Goal: Information Seeking & Learning: Learn about a topic

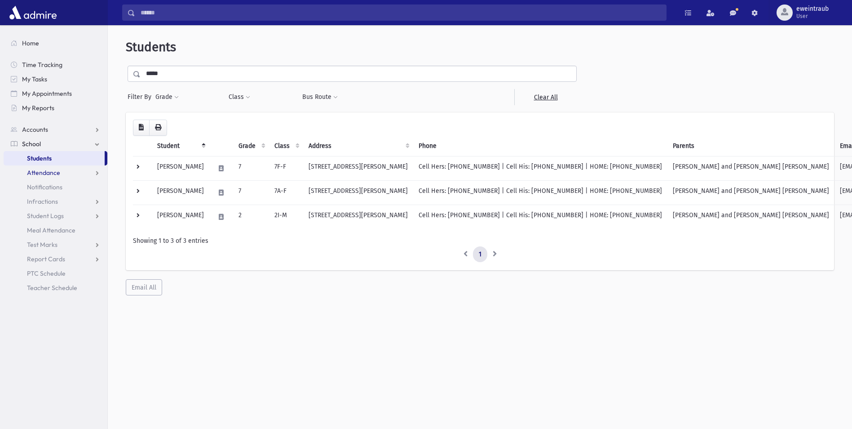
click at [58, 170] on span "Attendance" at bounding box center [43, 172] width 33 height 8
click at [58, 147] on link "School" at bounding box center [56, 144] width 104 height 14
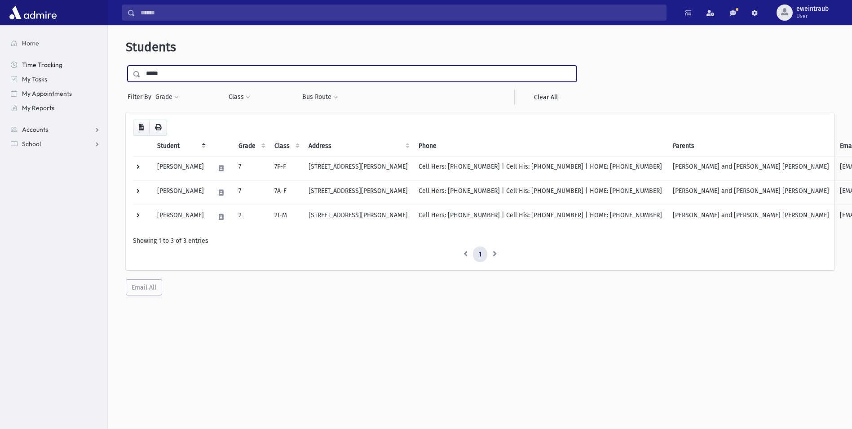
drag, startPoint x: 170, startPoint y: 71, endPoint x: 79, endPoint y: 71, distance: 91.2
click at [79, 71] on div "Search Results All Accounts" at bounding box center [426, 226] width 852 height 452
click at [126, 66] on input "submit" at bounding box center [138, 72] width 25 height 12
type input "*******"
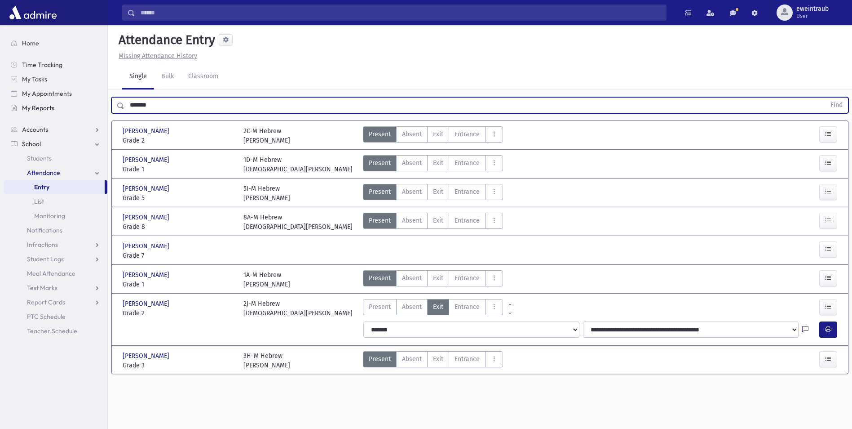
drag, startPoint x: 160, startPoint y: 102, endPoint x: 53, endPoint y: 102, distance: 106.5
click at [53, 102] on div "Search Results All Accounts" at bounding box center [426, 224] width 852 height 449
type input "*****"
click at [825, 97] on button "Find" at bounding box center [836, 104] width 23 height 15
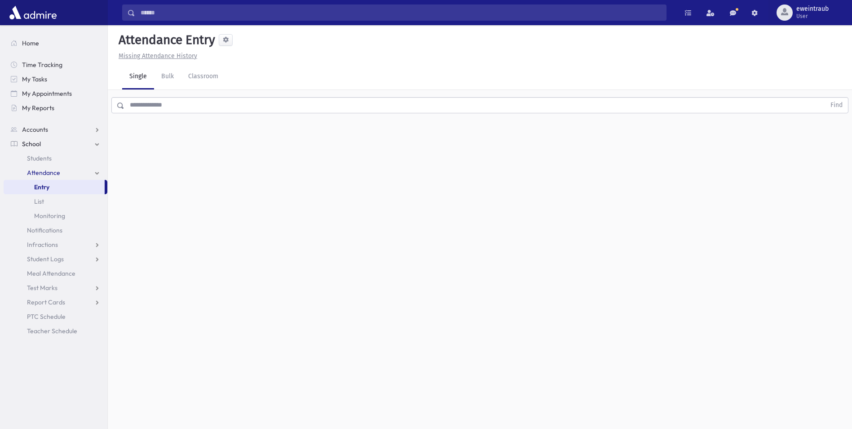
click at [419, 145] on div "Attendance Entry Missing Attendance History Single Bulk Classroom Find 0 record…" at bounding box center [480, 226] width 744 height 403
click at [197, 111] on input "text" at bounding box center [474, 105] width 701 height 16
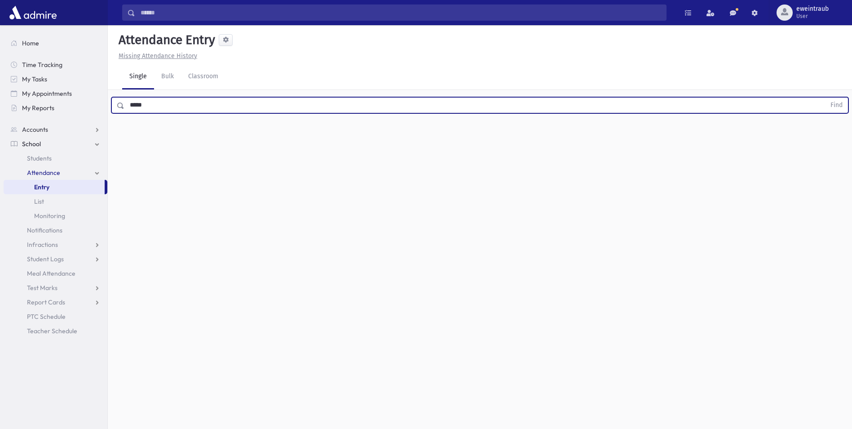
click at [825, 97] on button "Find" at bounding box center [836, 104] width 23 height 15
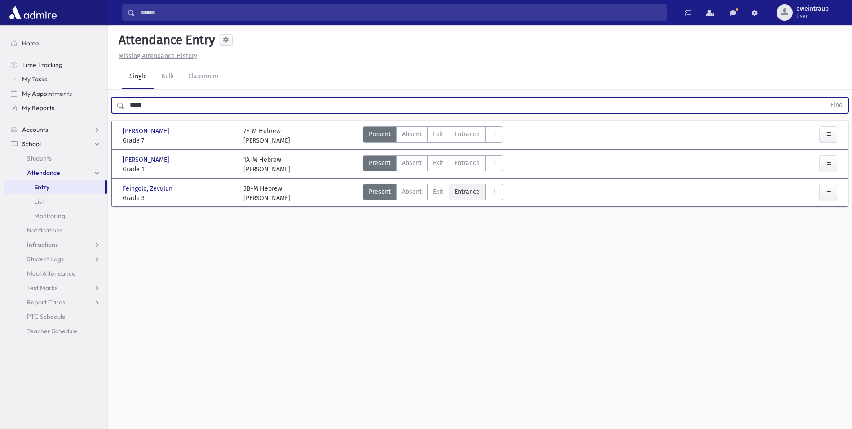
click at [471, 190] on span "Entrance" at bounding box center [467, 191] width 25 height 9
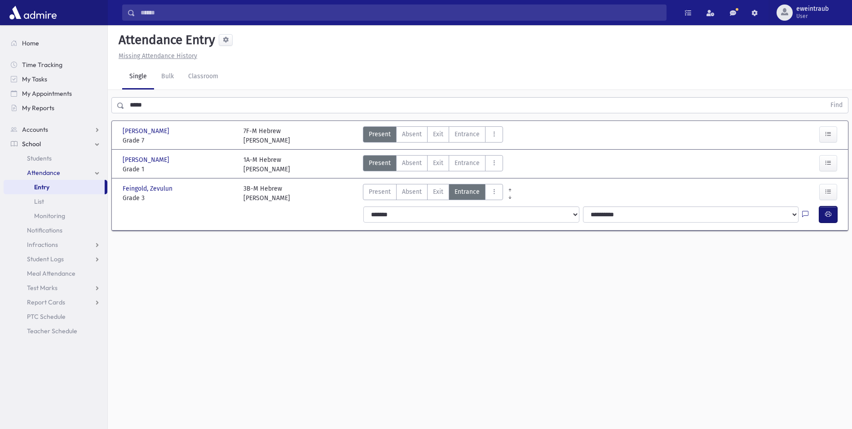
click at [826, 211] on icon "button" at bounding box center [828, 214] width 6 height 8
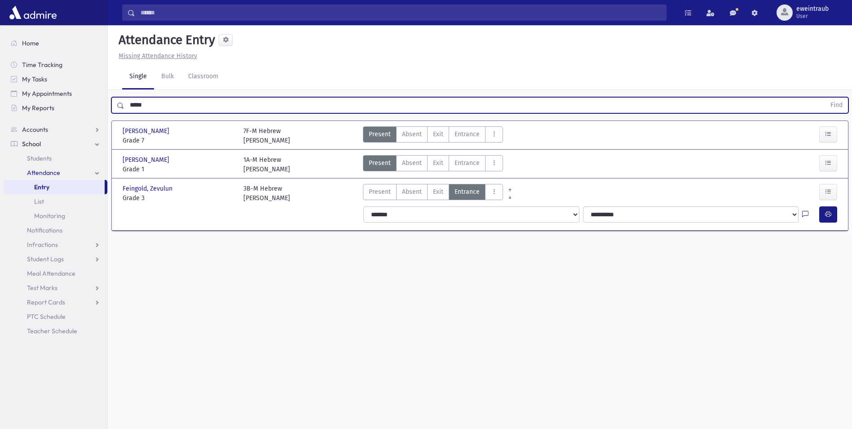
drag, startPoint x: 175, startPoint y: 105, endPoint x: 113, endPoint y: 113, distance: 62.5
click at [113, 113] on div "***** Find" at bounding box center [479, 105] width 737 height 16
click at [825, 97] on button "Find" at bounding box center [836, 104] width 23 height 15
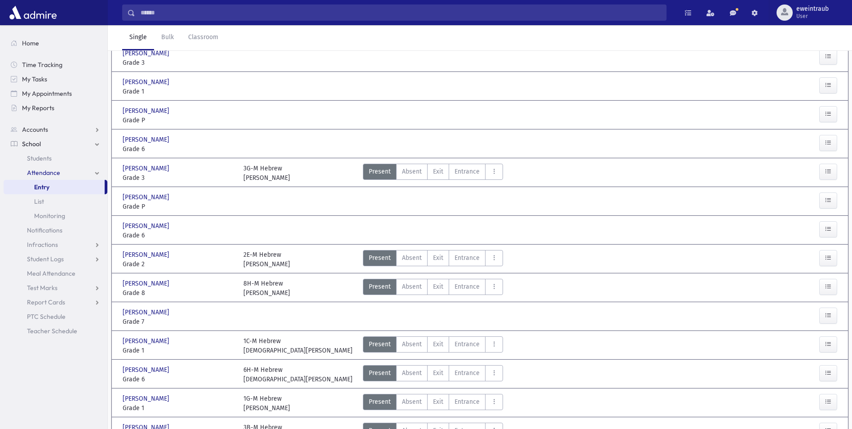
scroll to position [127, 0]
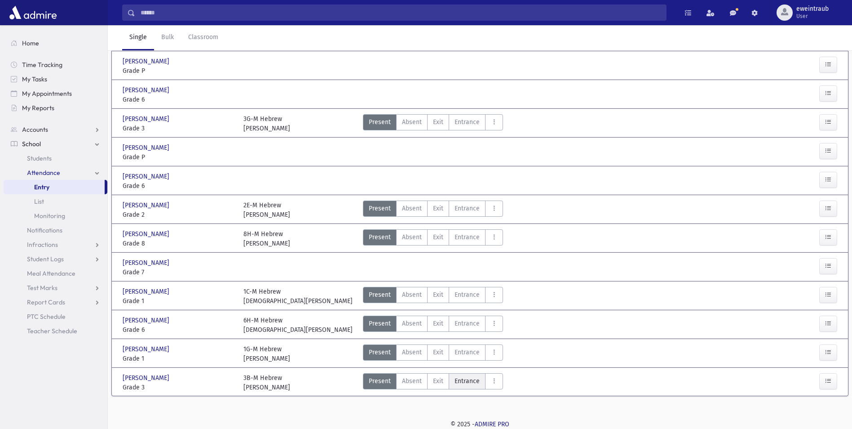
click at [471, 380] on span "Entrance" at bounding box center [467, 380] width 25 height 9
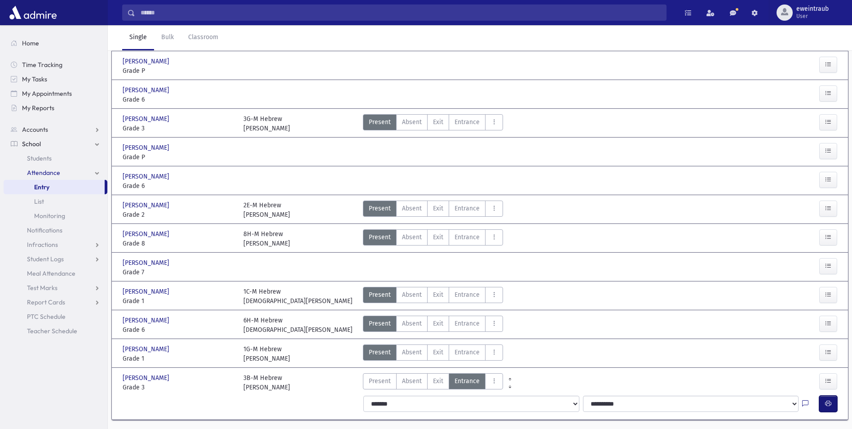
click at [831, 406] on icon "button" at bounding box center [828, 403] width 6 height 8
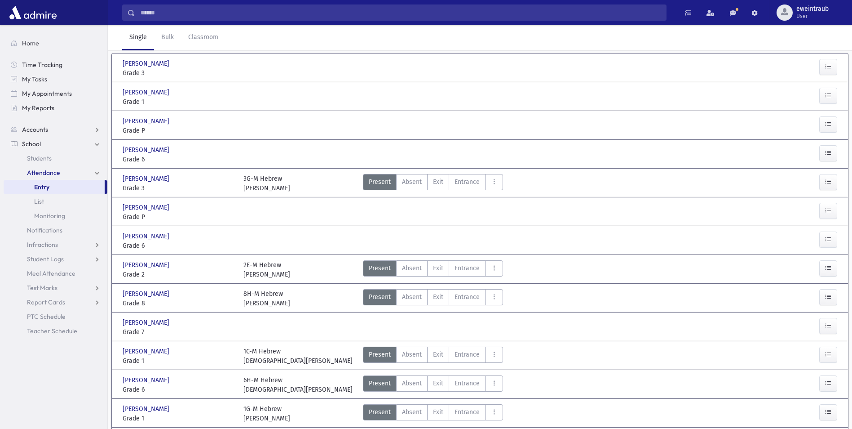
scroll to position [0, 0]
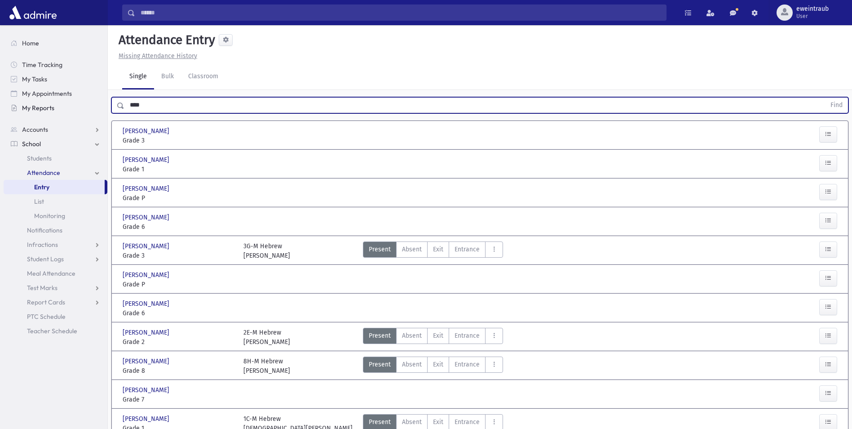
drag, startPoint x: 165, startPoint y: 108, endPoint x: 86, endPoint y: 108, distance: 79.1
click at [86, 108] on div "Search Results All Accounts" at bounding box center [426, 290] width 852 height 580
click at [825, 97] on button "Find" at bounding box center [836, 104] width 23 height 15
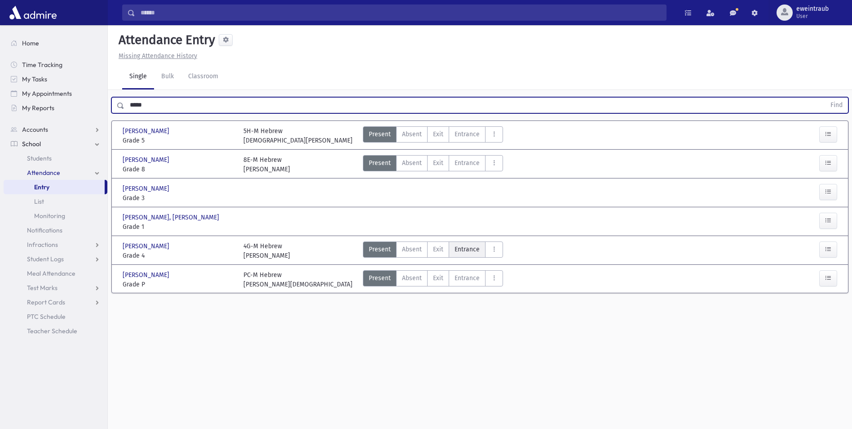
click at [461, 252] on span "Entrance" at bounding box center [467, 248] width 25 height 9
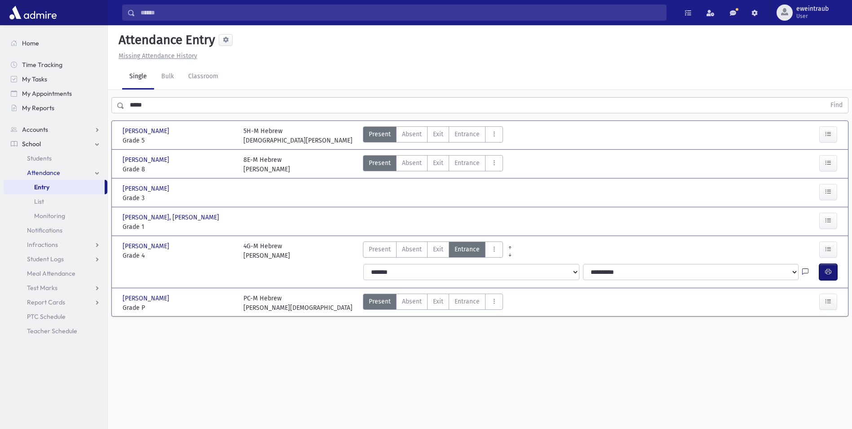
click at [828, 270] on icon "button" at bounding box center [828, 272] width 6 height 8
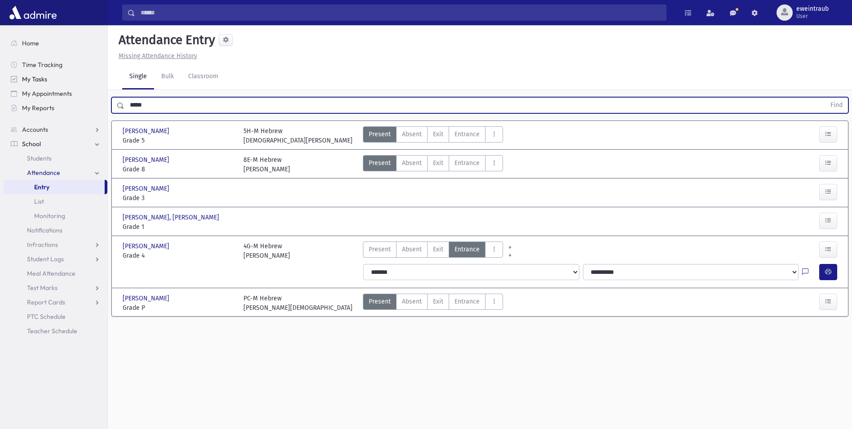
drag, startPoint x: 166, startPoint y: 106, endPoint x: 46, endPoint y: 85, distance: 122.2
click at [46, 85] on div "Search Results All Accounts" at bounding box center [426, 224] width 852 height 449
click at [825, 97] on button "Find" at bounding box center [836, 104] width 23 height 15
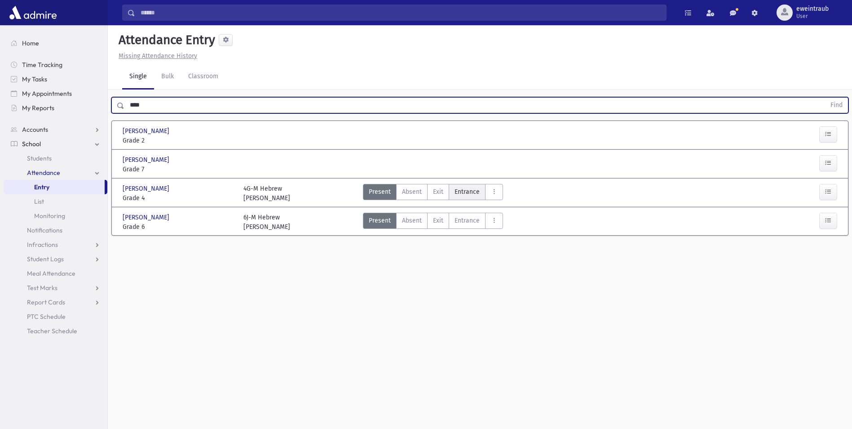
click at [459, 194] on span "Entrance" at bounding box center [467, 191] width 25 height 9
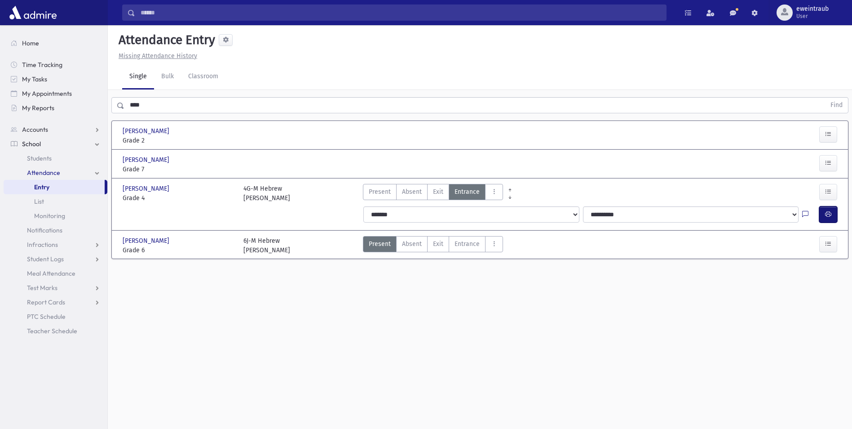
drag, startPoint x: 828, startPoint y: 208, endPoint x: 722, endPoint y: 213, distance: 106.6
click at [828, 208] on button "button" at bounding box center [828, 214] width 18 height 16
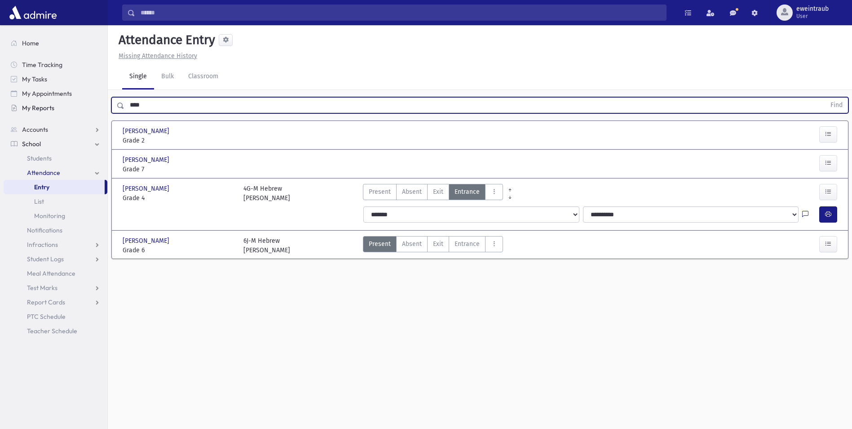
drag, startPoint x: 150, startPoint y: 104, endPoint x: 82, endPoint y: 103, distance: 68.3
click at [82, 103] on div "Search Results All Accounts" at bounding box center [426, 224] width 852 height 449
click at [825, 97] on button "Find" at bounding box center [836, 104] width 23 height 15
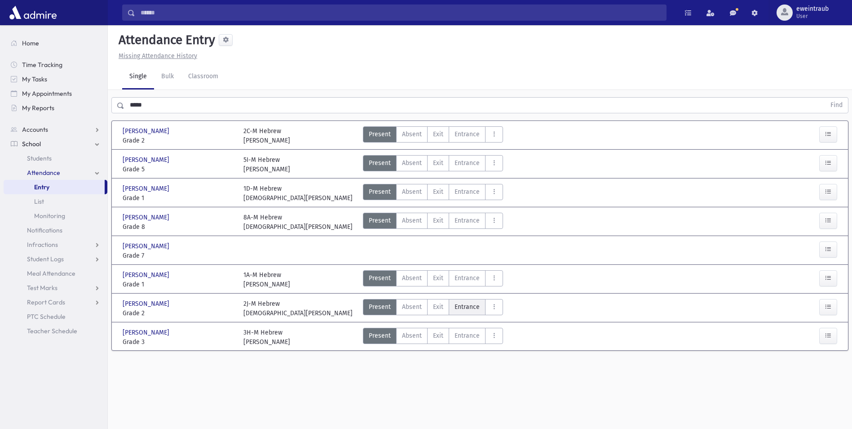
drag, startPoint x: 472, startPoint y: 307, endPoint x: 523, endPoint y: 347, distance: 65.1
click at [472, 307] on span "Entrance" at bounding box center [467, 306] width 25 height 9
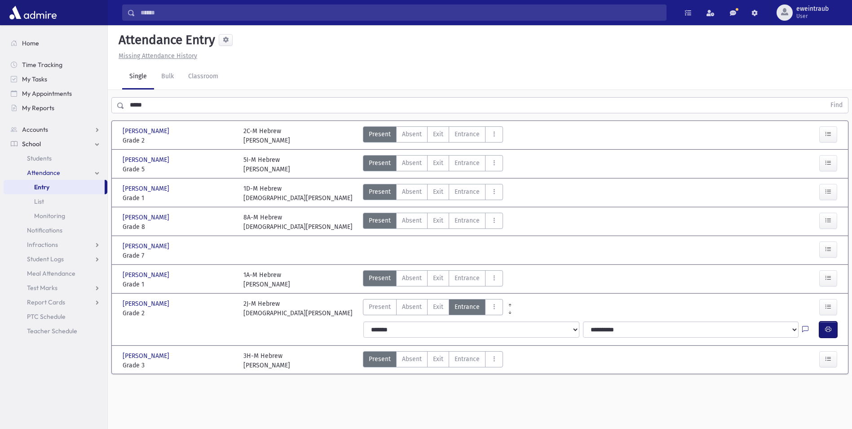
click at [834, 330] on button "button" at bounding box center [828, 329] width 18 height 16
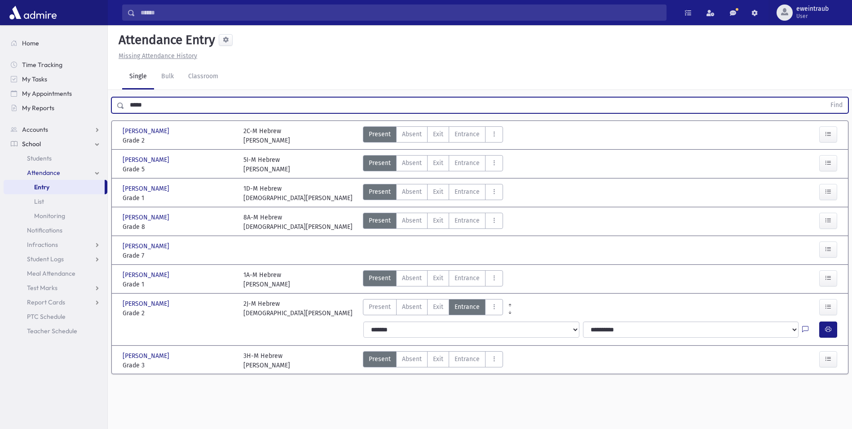
drag, startPoint x: 136, startPoint y: 104, endPoint x: 110, endPoint y: 108, distance: 25.9
click at [110, 108] on div "***** Find" at bounding box center [480, 103] width 744 height 27
click at [825, 97] on button "Find" at bounding box center [836, 104] width 23 height 15
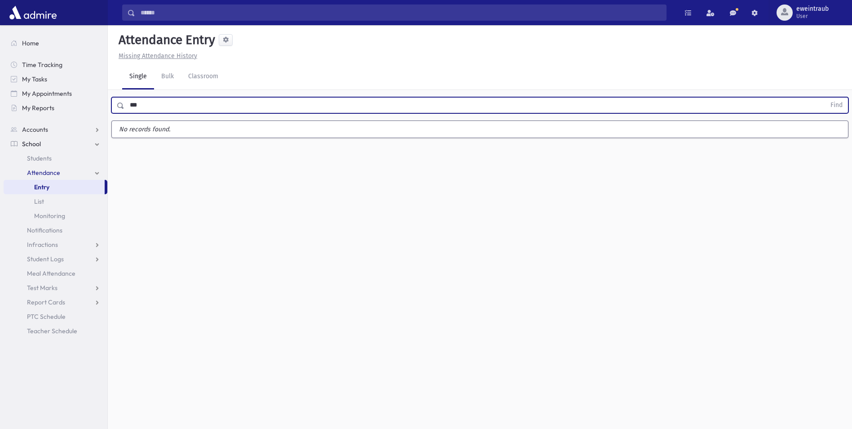
click at [825, 97] on button "Find" at bounding box center [836, 104] width 23 height 15
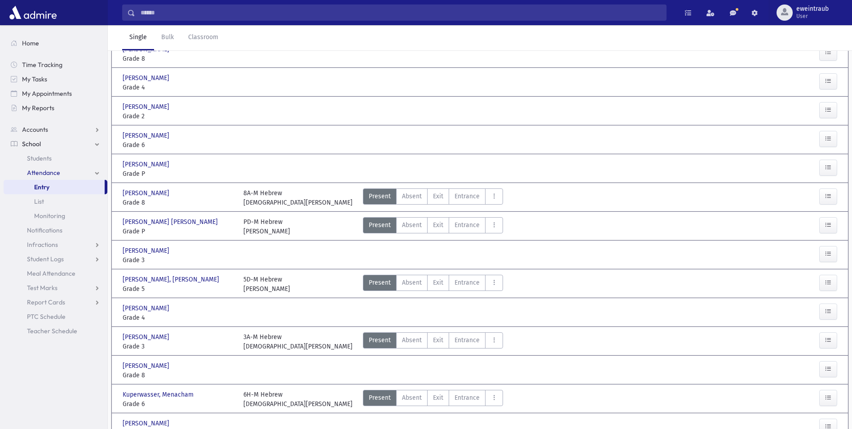
scroll to position [313, 0]
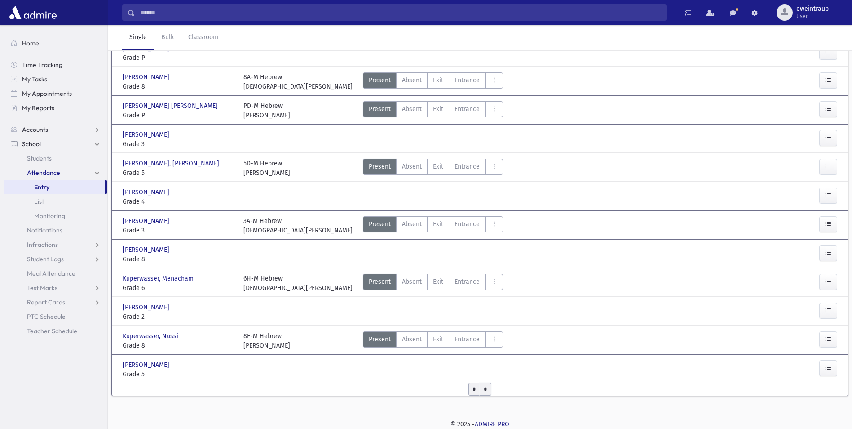
click at [489, 391] on input "*" at bounding box center [486, 388] width 12 height 13
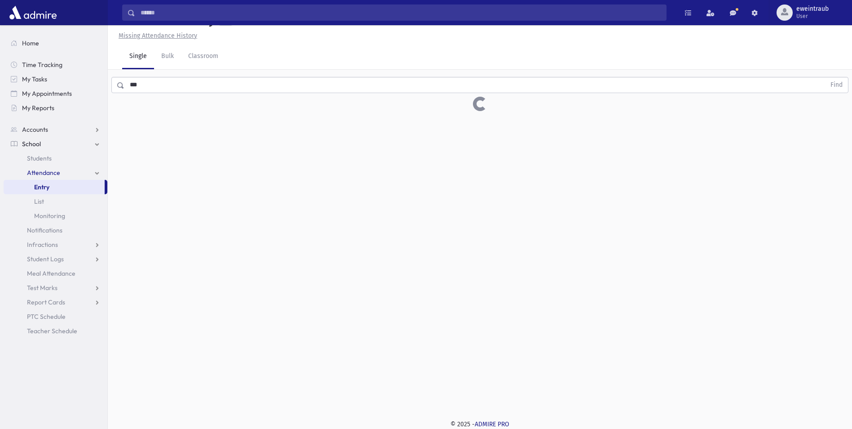
scroll to position [20, 0]
click at [477, 189] on input "*" at bounding box center [475, 192] width 12 height 13
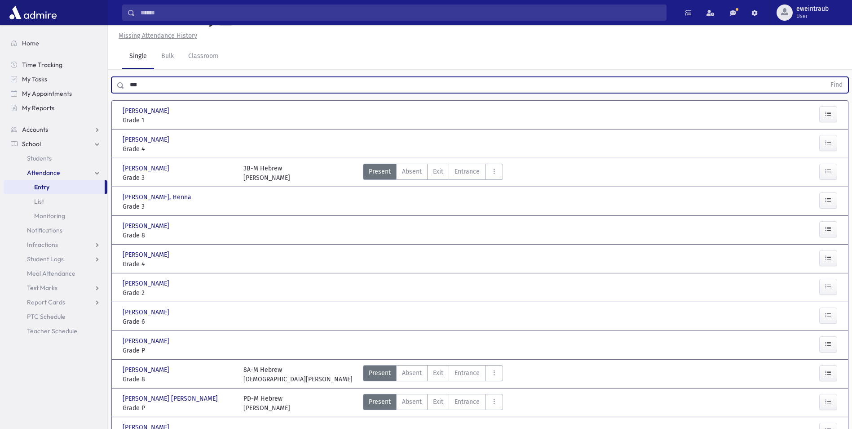
drag, startPoint x: 165, startPoint y: 84, endPoint x: 110, endPoint y: 82, distance: 55.7
click at [110, 82] on div "*** Find" at bounding box center [480, 83] width 744 height 27
click at [203, 85] on input "***" at bounding box center [474, 85] width 701 height 16
drag, startPoint x: 191, startPoint y: 83, endPoint x: 102, endPoint y: 83, distance: 88.5
click at [102, 83] on div "Search Results All Accounts" at bounding box center [426, 350] width 852 height 741
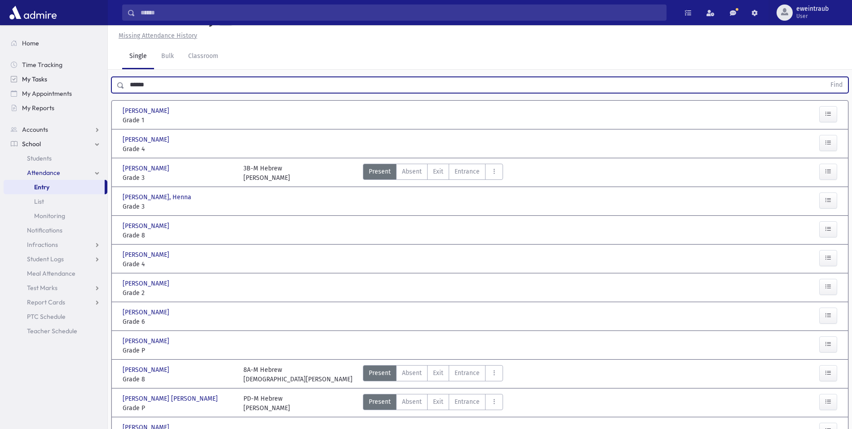
click at [825, 77] on button "Find" at bounding box center [836, 84] width 23 height 15
click at [462, 173] on span "Entrance" at bounding box center [467, 171] width 25 height 9
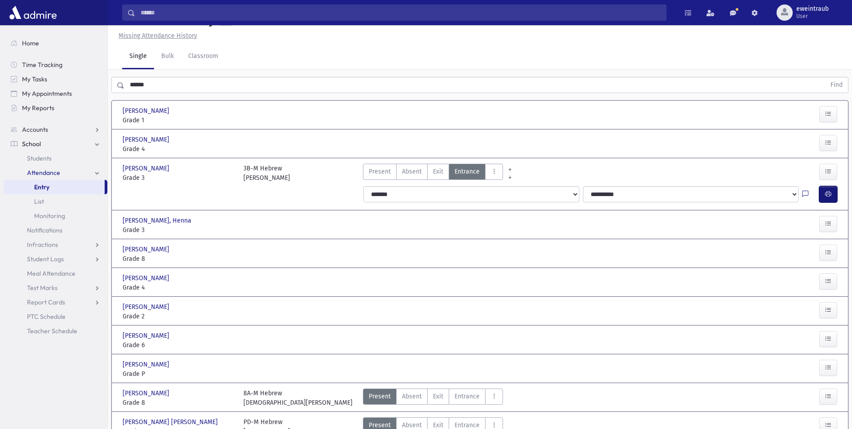
click at [828, 195] on icon "button" at bounding box center [828, 194] width 6 height 8
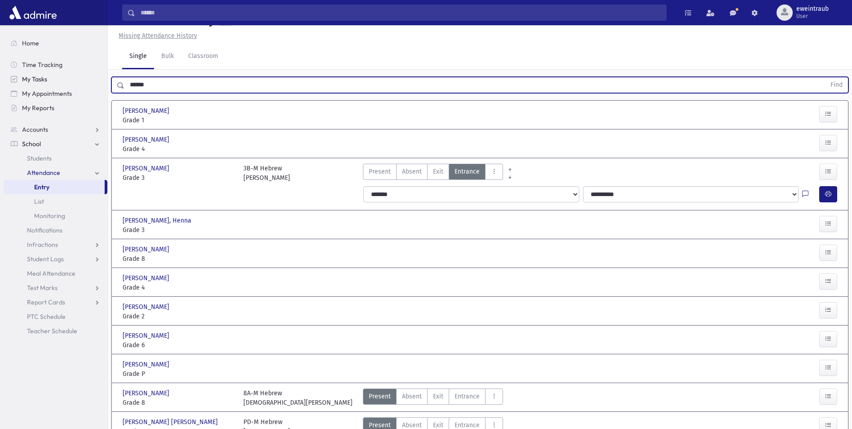
drag, startPoint x: 170, startPoint y: 86, endPoint x: 94, endPoint y: 83, distance: 76.0
click at [94, 83] on div "Search Results All Accounts" at bounding box center [426, 255] width 852 height 550
click at [825, 77] on button "Find" at bounding box center [836, 84] width 23 height 15
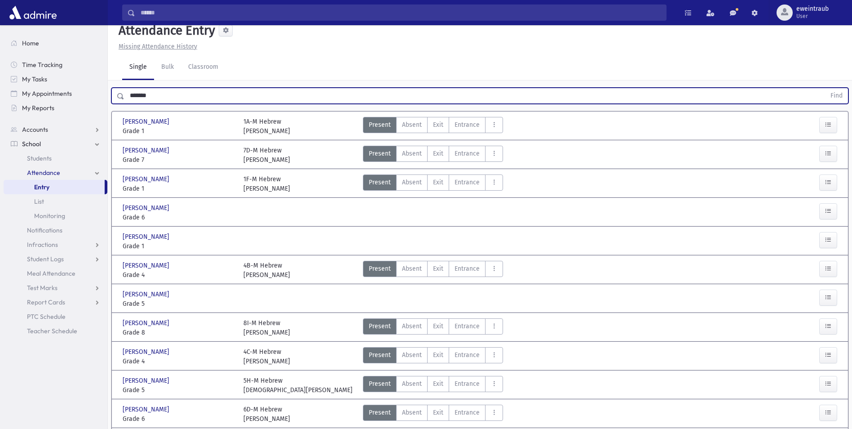
scroll to position [0, 0]
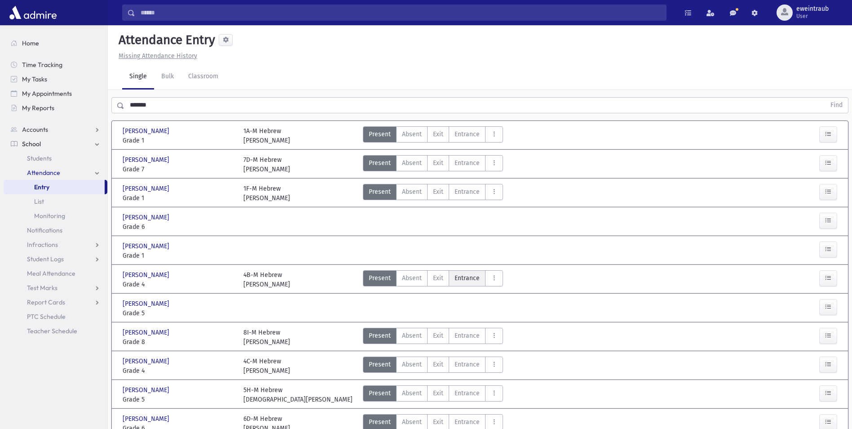
click at [465, 280] on span "Entrance" at bounding box center [467, 277] width 25 height 9
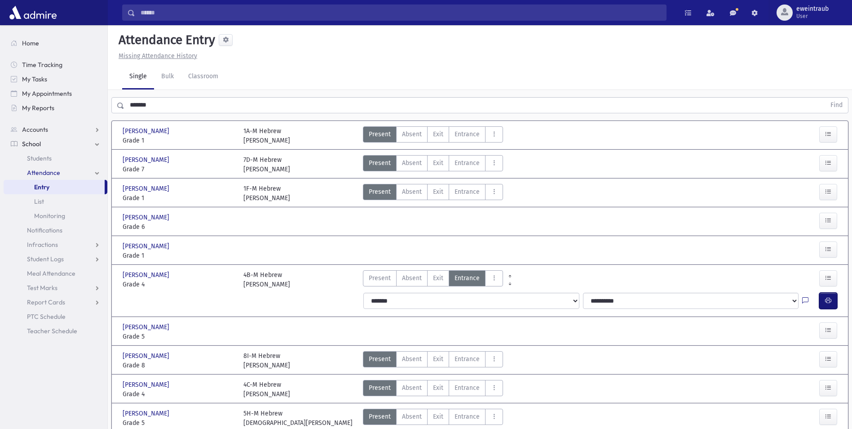
drag, startPoint x: 831, startPoint y: 300, endPoint x: 808, endPoint y: 294, distance: 23.2
click at [828, 298] on icon "button" at bounding box center [828, 301] width 6 height 8
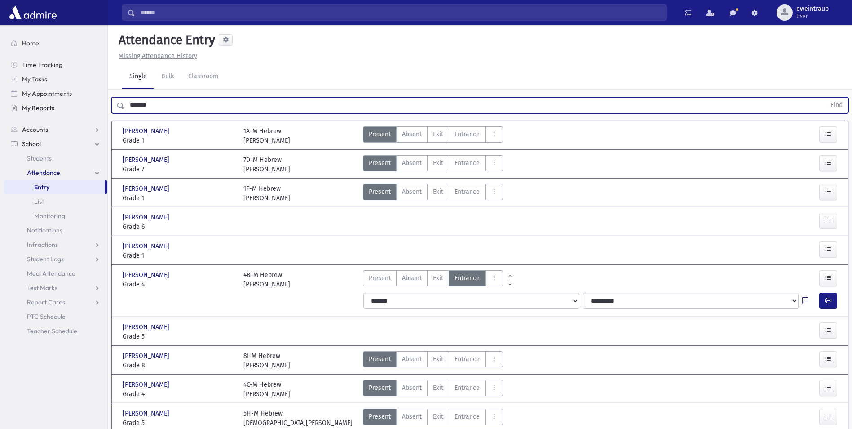
drag, startPoint x: 155, startPoint y: 107, endPoint x: 102, endPoint y: 106, distance: 52.1
click at [102, 106] on div "Search Results All Accounts" at bounding box center [426, 275] width 852 height 550
click at [825, 97] on button "Find" at bounding box center [836, 104] width 23 height 15
click at [150, 106] on input "****" at bounding box center [474, 105] width 701 height 16
type input "*****"
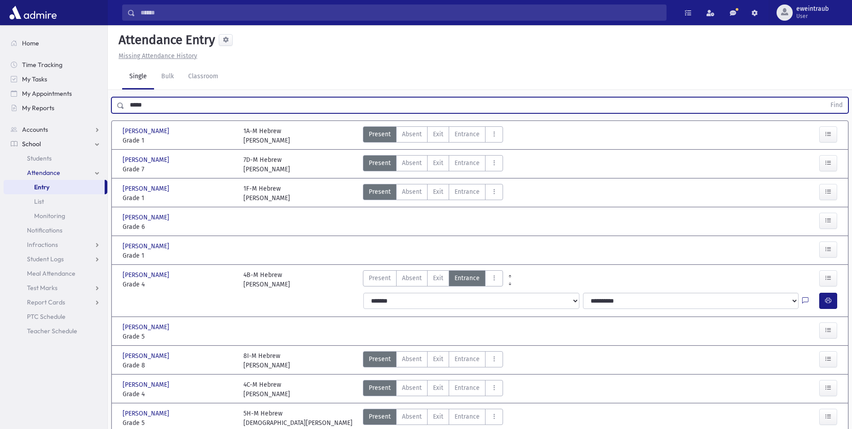
click at [825, 97] on button "Find" at bounding box center [836, 104] width 23 height 15
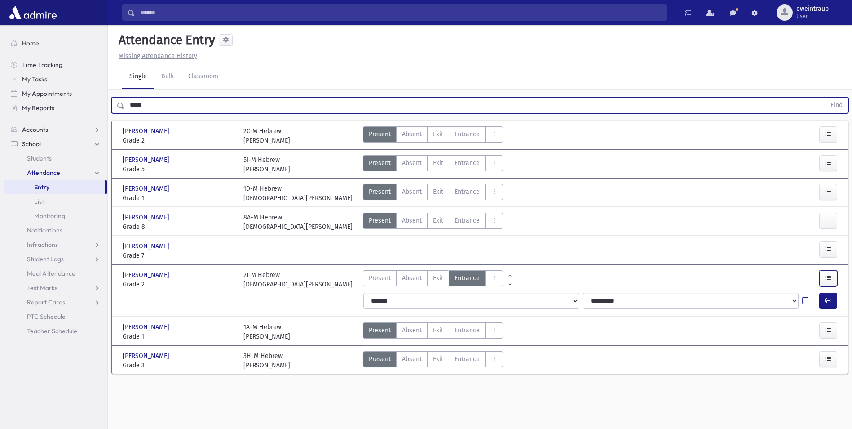
click at [825, 282] on button "button" at bounding box center [828, 278] width 18 height 16
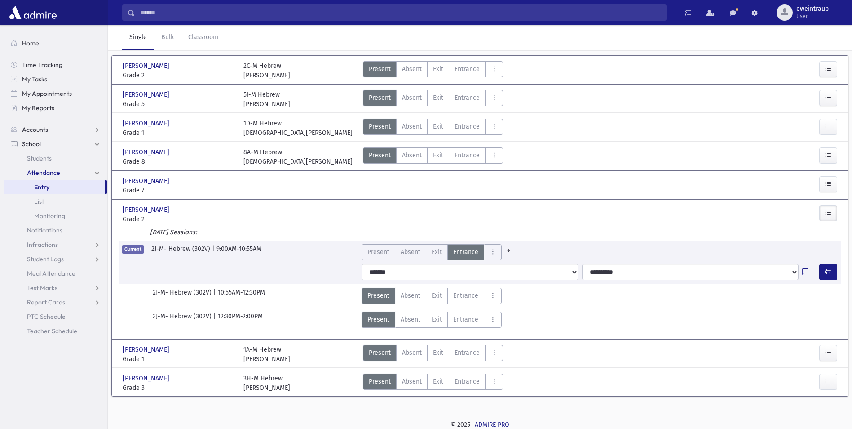
scroll to position [66, 0]
click at [435, 317] on span "Exit" at bounding box center [437, 318] width 10 height 9
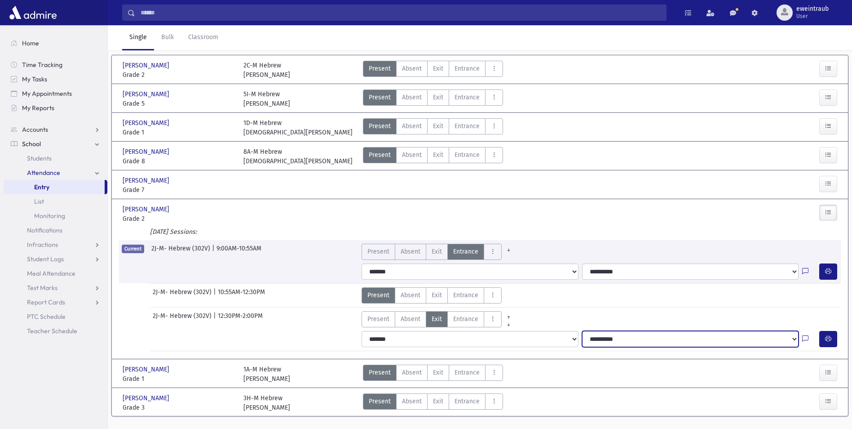
drag, startPoint x: 678, startPoint y: 337, endPoint x: 668, endPoint y: 331, distance: 11.7
click at [678, 337] on select "**********" at bounding box center [690, 339] width 217 height 16
select select "**********"
click at [582, 331] on select "**********" at bounding box center [690, 339] width 217 height 16
click at [834, 335] on button "button" at bounding box center [828, 339] width 18 height 16
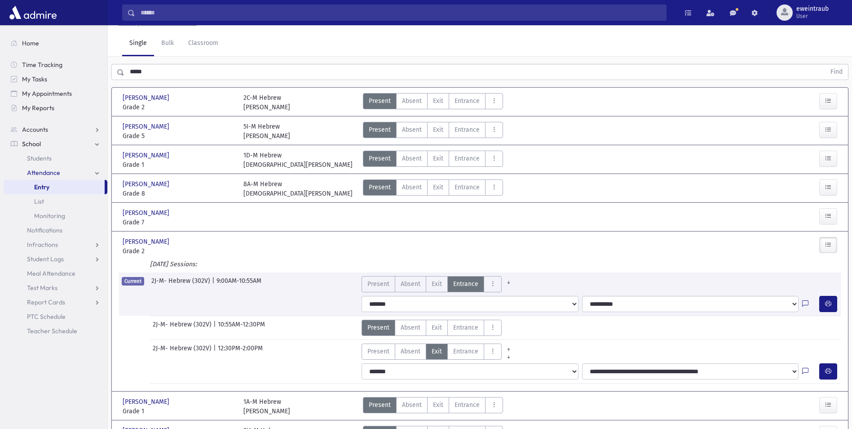
scroll to position [0, 0]
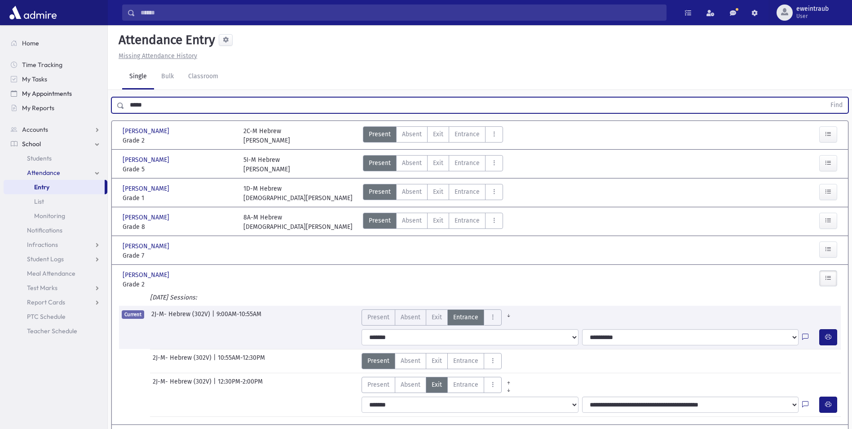
drag, startPoint x: 164, startPoint y: 108, endPoint x: 75, endPoint y: 95, distance: 89.9
click at [75, 95] on div "Search Results All Accounts" at bounding box center [426, 257] width 852 height 514
click at [825, 97] on button "Find" at bounding box center [836, 104] width 23 height 15
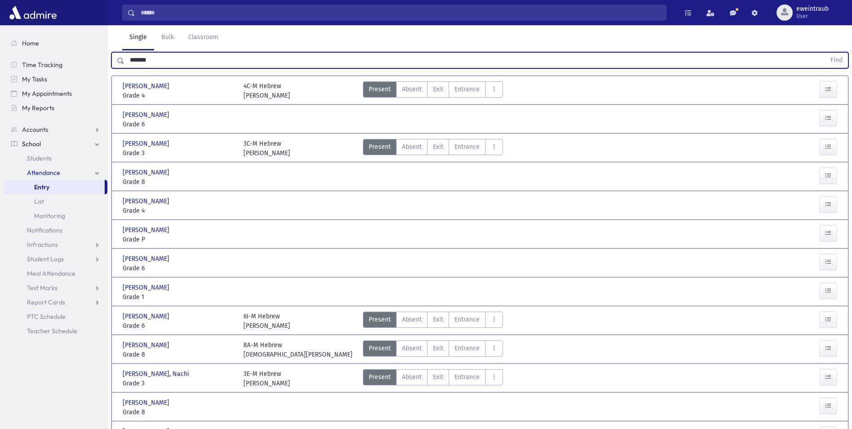
scroll to position [135, 0]
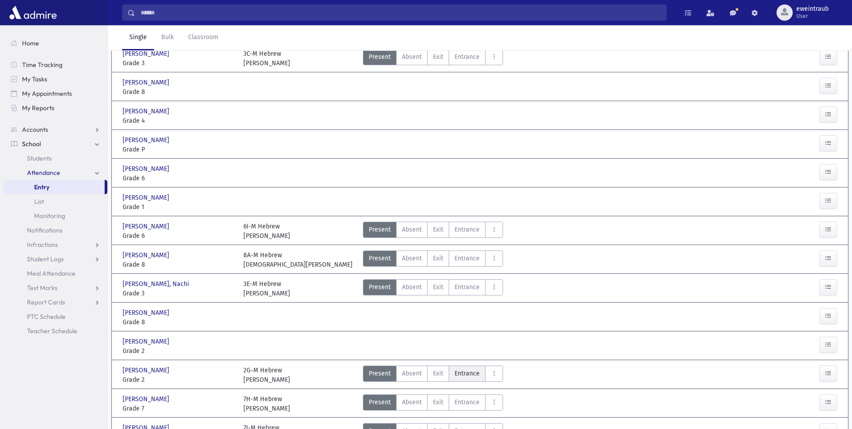
click at [460, 371] on span "Entrance" at bounding box center [467, 372] width 25 height 9
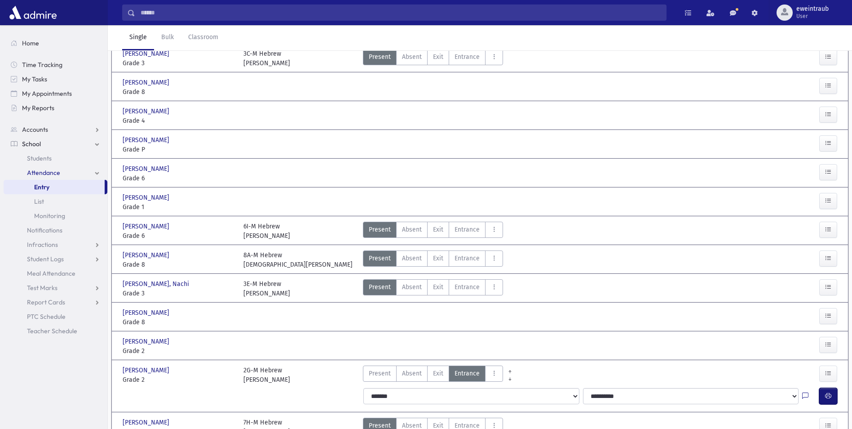
click at [823, 391] on button "button" at bounding box center [828, 396] width 18 height 16
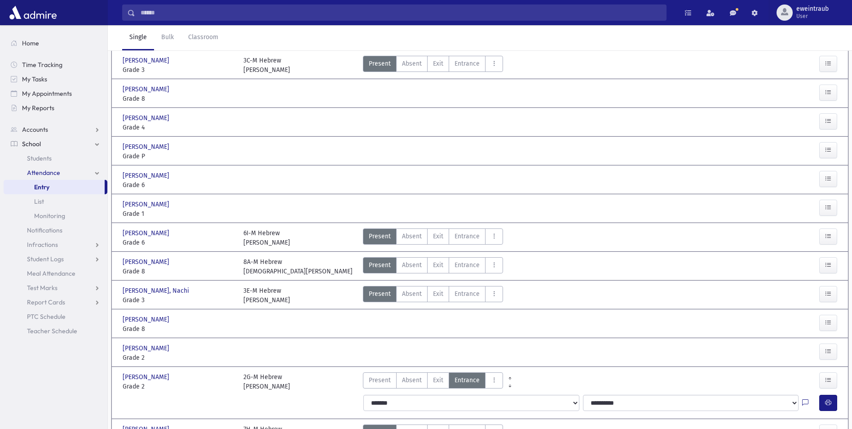
scroll to position [0, 0]
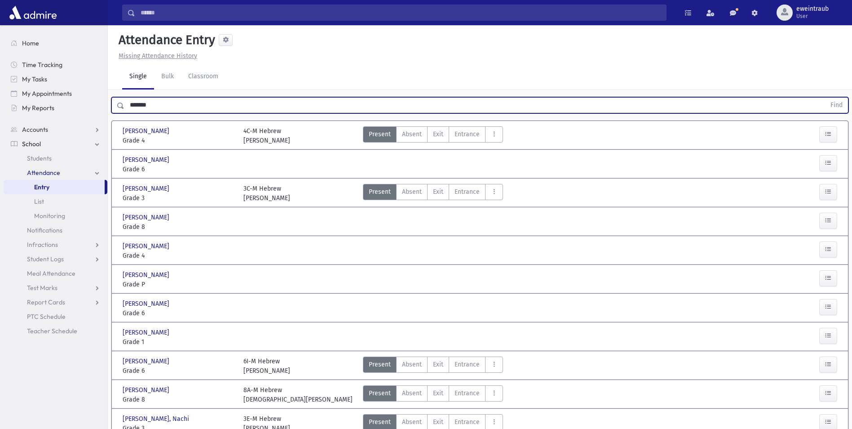
drag, startPoint x: 179, startPoint y: 102, endPoint x: 113, endPoint y: 102, distance: 66.5
click at [113, 102] on div "******* Find" at bounding box center [479, 105] width 737 height 16
type input "*****"
click at [825, 97] on button "Find" at bounding box center [836, 104] width 23 height 15
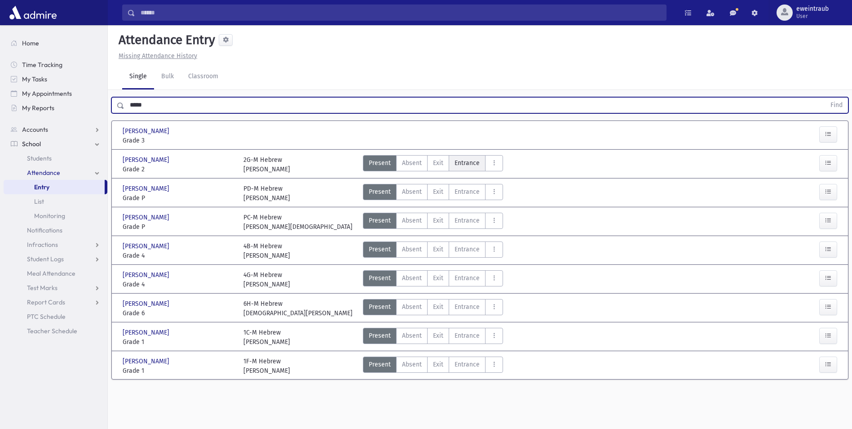
click at [459, 168] on label "Entrance Ent" at bounding box center [467, 163] width 37 height 16
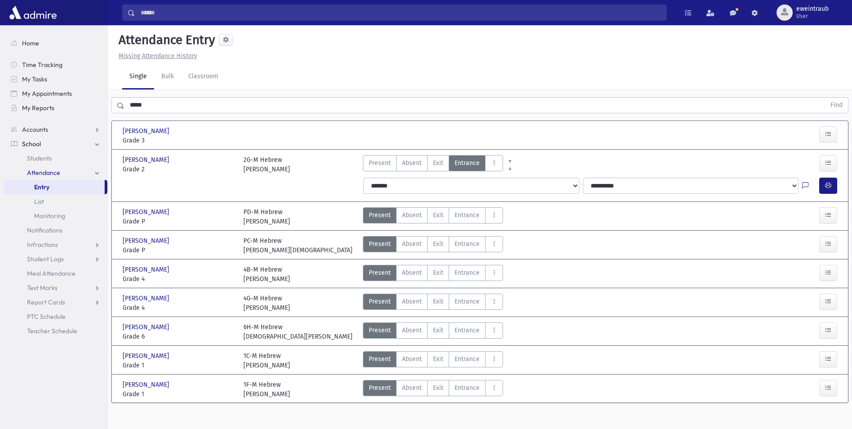
click at [842, 192] on div "**********" at bounding box center [601, 185] width 487 height 23
click at [831, 187] on button "button" at bounding box center [828, 185] width 18 height 16
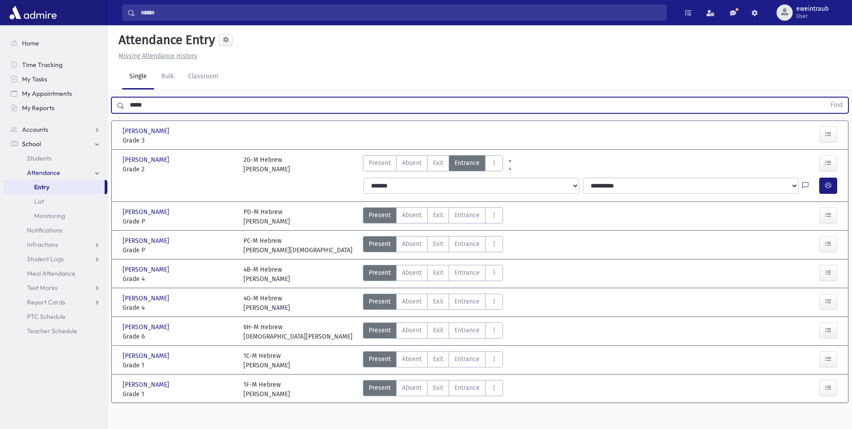
drag, startPoint x: 147, startPoint y: 108, endPoint x: 75, endPoint y: 150, distance: 84.1
click at [100, 96] on div "Search Results All Accounts" at bounding box center [426, 224] width 852 height 449
click at [163, 101] on input "text" at bounding box center [474, 105] width 701 height 16
click at [825, 97] on button "Find" at bounding box center [836, 104] width 23 height 15
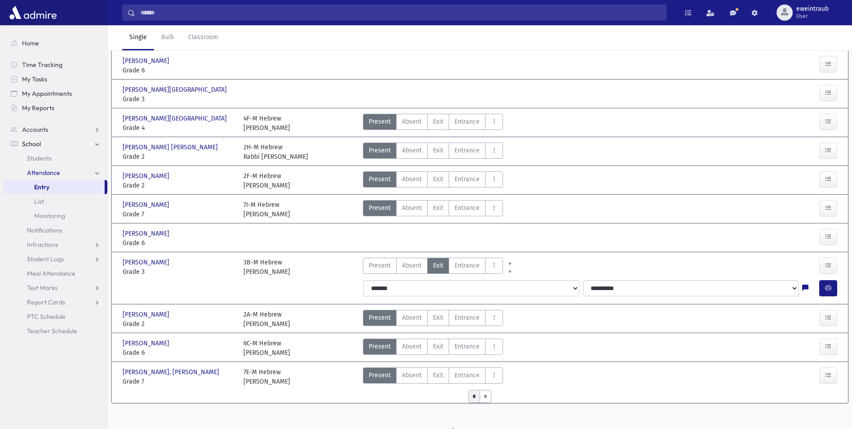
scroll to position [336, 0]
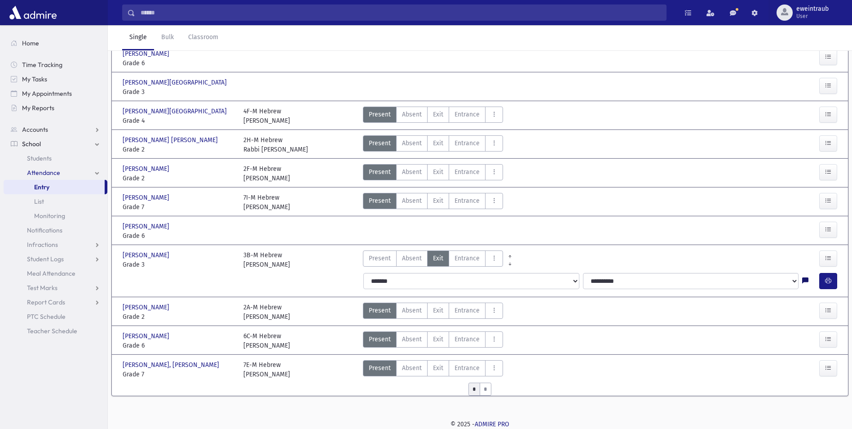
click at [807, 279] on icon at bounding box center [805, 281] width 6 height 8
click at [761, 239] on div "Present P Absent A Exit Ex Entrance Ent Absent Full Day F H Late L p" at bounding box center [570, 230] width 422 height 19
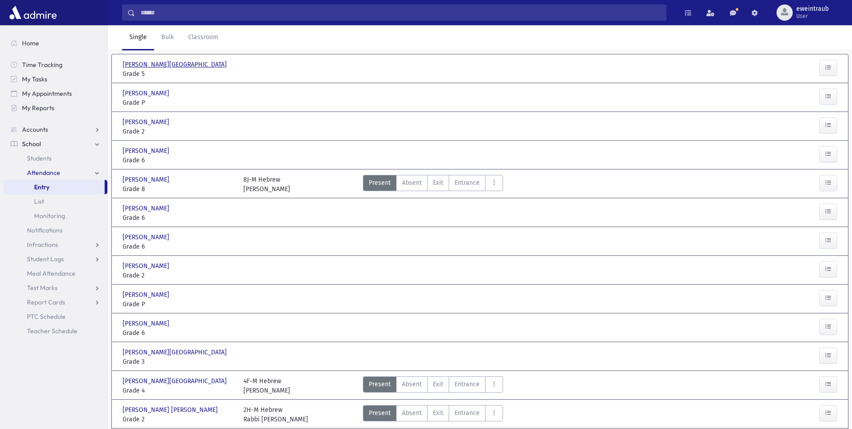
scroll to position [0, 0]
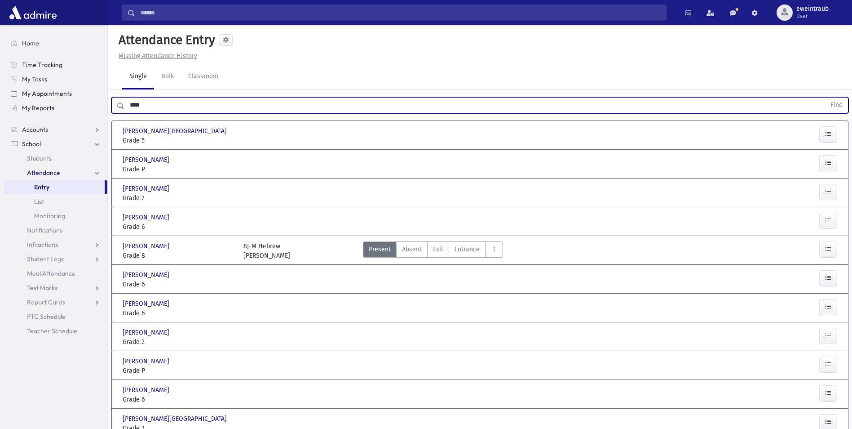
drag, startPoint x: 160, startPoint y: 102, endPoint x: 92, endPoint y: 88, distance: 69.3
click at [93, 89] on div "Search Results All Accounts" at bounding box center [426, 382] width 852 height 765
click at [825, 97] on button "Find" at bounding box center [836, 104] width 23 height 15
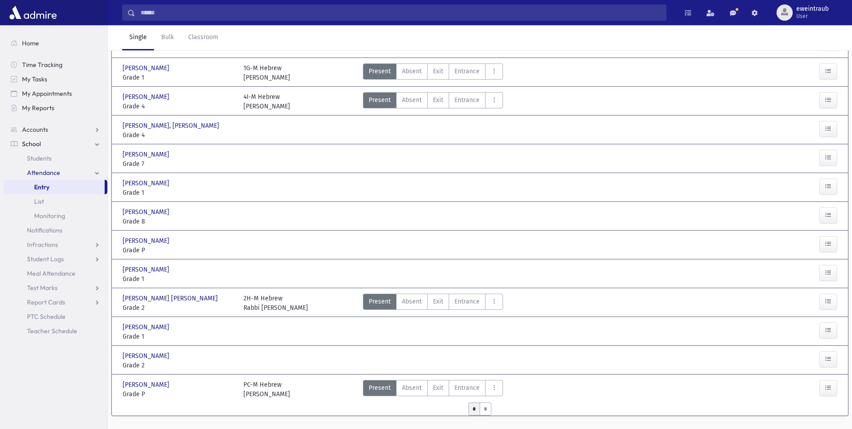
scroll to position [313, 0]
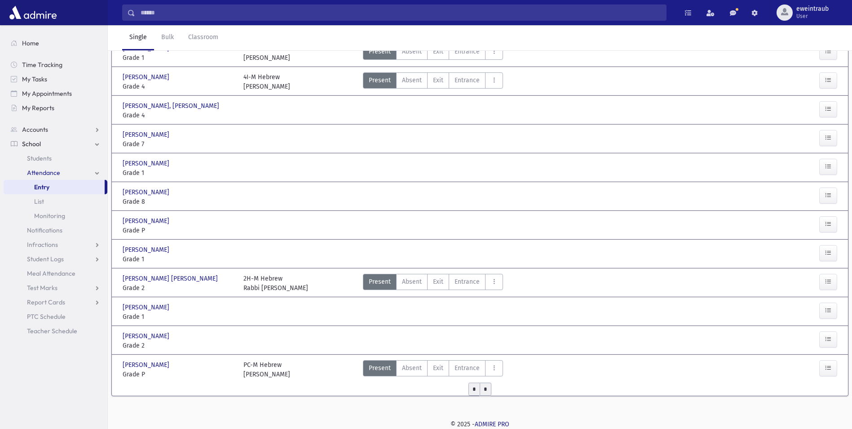
click at [481, 389] on input "*" at bounding box center [486, 388] width 12 height 13
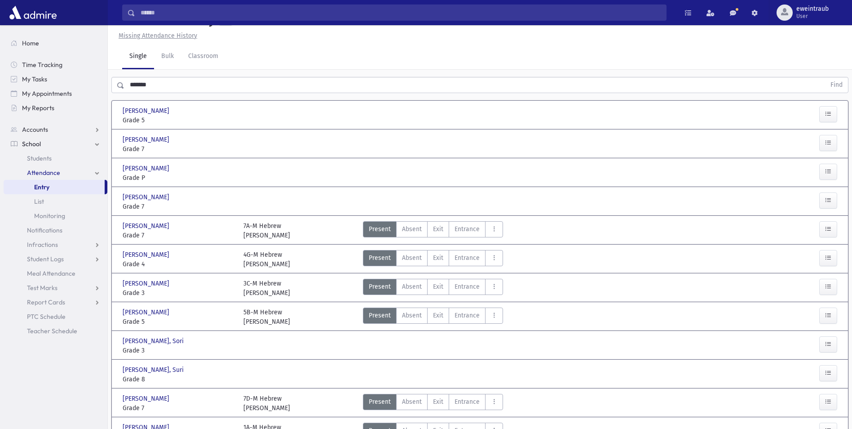
scroll to position [284, 0]
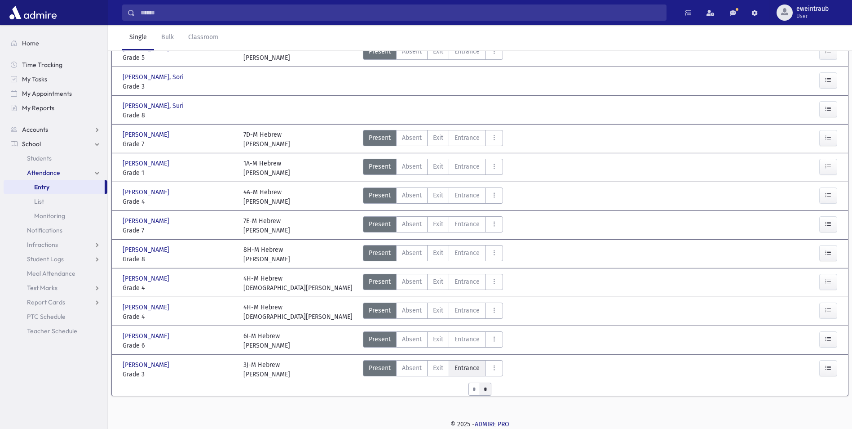
click at [466, 372] on span "Entrance" at bounding box center [467, 367] width 25 height 9
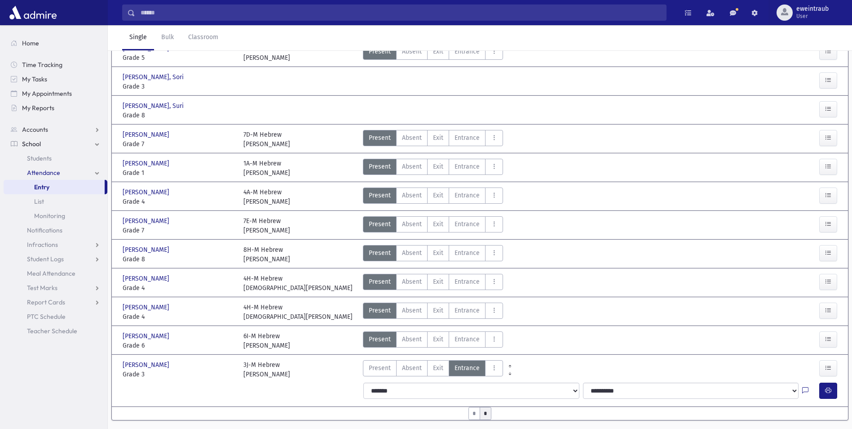
click at [841, 394] on div "**********" at bounding box center [601, 390] width 487 height 23
click at [828, 393] on icon "button" at bounding box center [828, 390] width 6 height 8
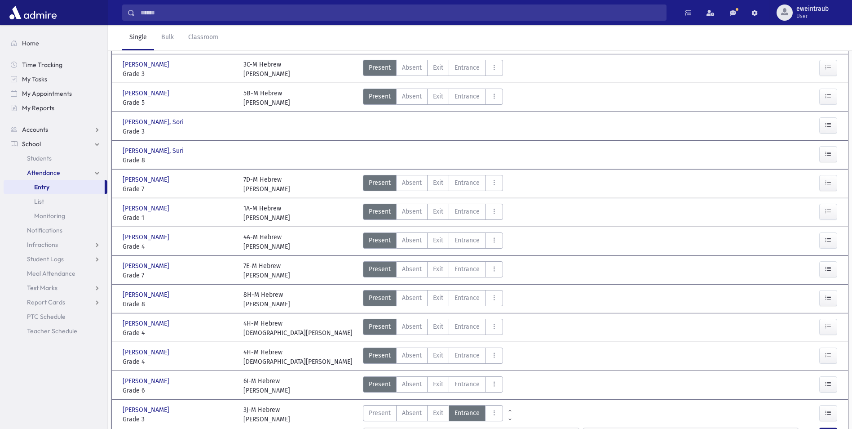
scroll to position [194, 0]
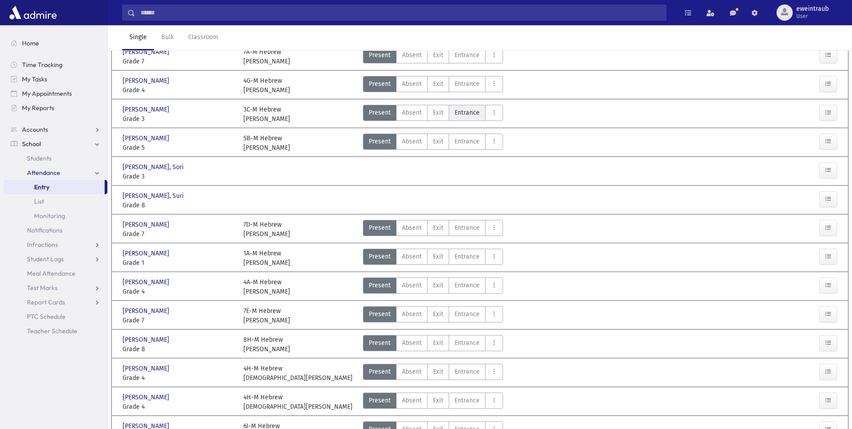
click at [480, 115] on label "Entrance Ent" at bounding box center [467, 113] width 37 height 16
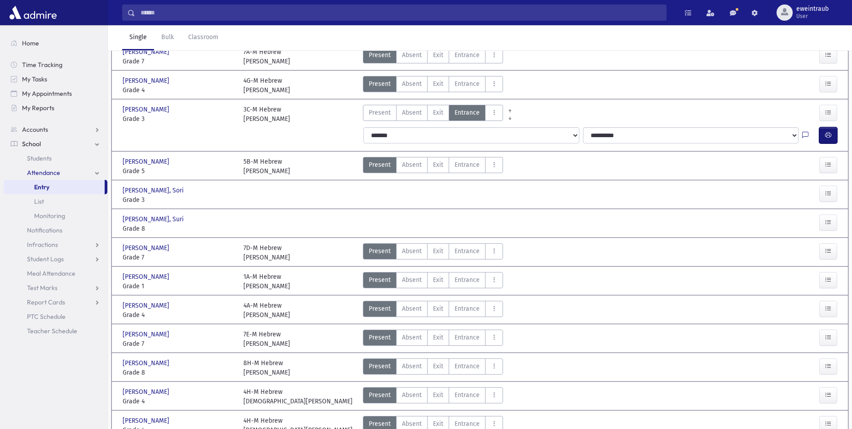
click at [834, 140] on button "button" at bounding box center [828, 135] width 18 height 16
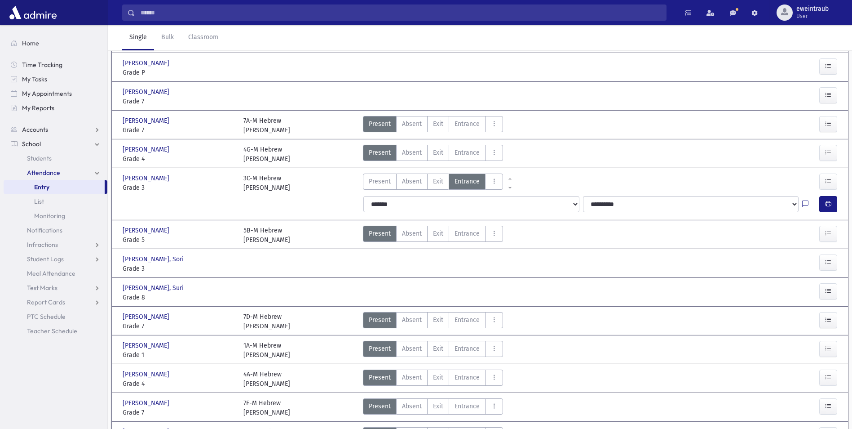
scroll to position [0, 0]
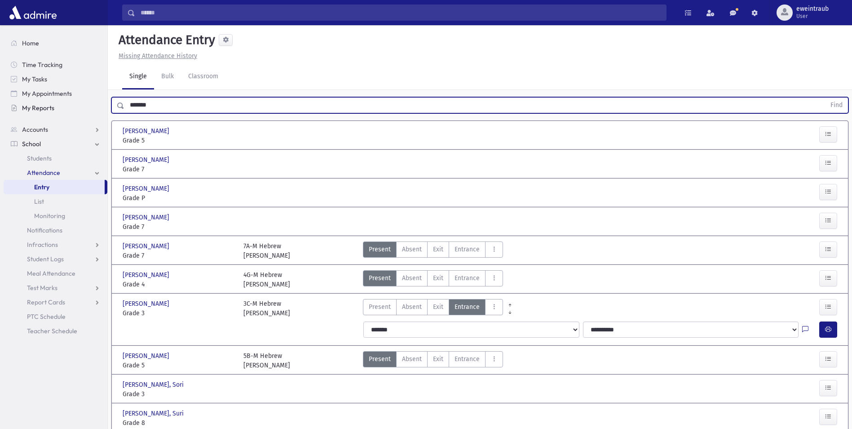
drag, startPoint x: 157, startPoint y: 108, endPoint x: 77, endPoint y: 106, distance: 80.0
click at [77, 106] on div "Search Results All Accounts" at bounding box center [426, 380] width 852 height 760
type input "******"
click at [825, 97] on button "Find" at bounding box center [836, 104] width 23 height 15
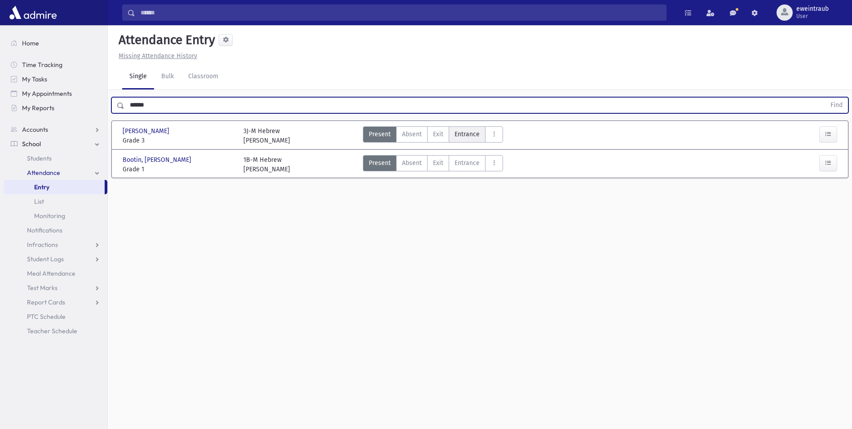
click at [460, 135] on span "Entrance" at bounding box center [467, 133] width 25 height 9
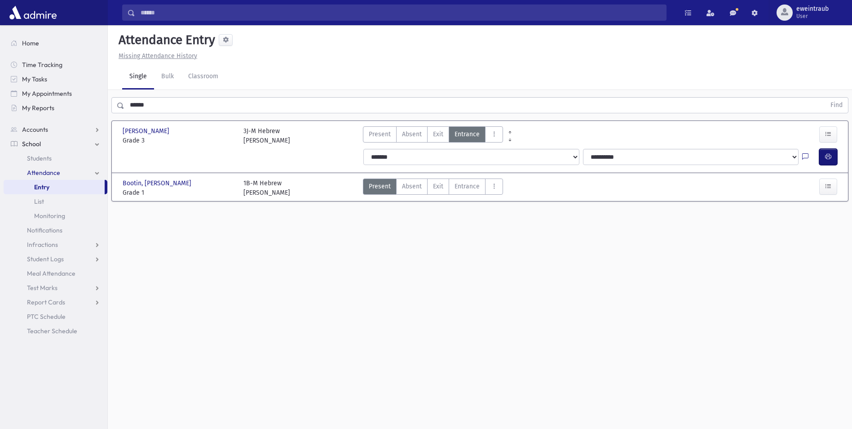
click at [827, 158] on icon "button" at bounding box center [828, 157] width 6 height 8
click at [525, 12] on input "Search" at bounding box center [400, 12] width 531 height 16
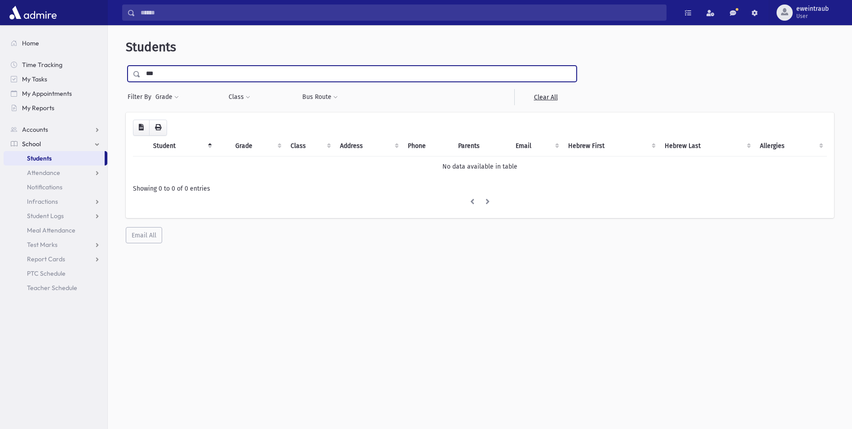
type input "***"
click at [126, 66] on input "submit" at bounding box center [138, 72] width 25 height 12
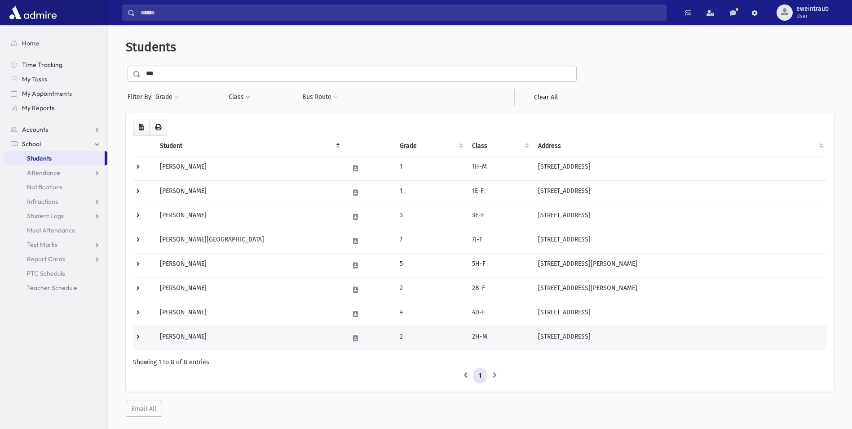
click at [232, 337] on td "Yanofsky, Yisroel Shlomo" at bounding box center [249, 338] width 189 height 24
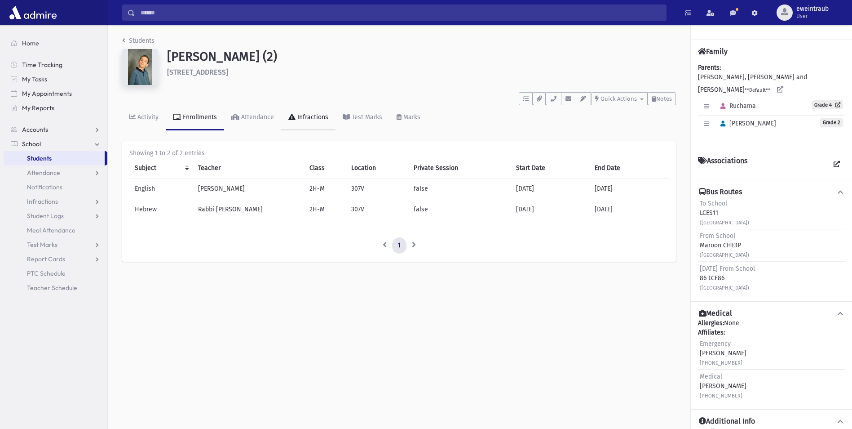
click at [321, 118] on div "Infractions" at bounding box center [312, 117] width 33 height 8
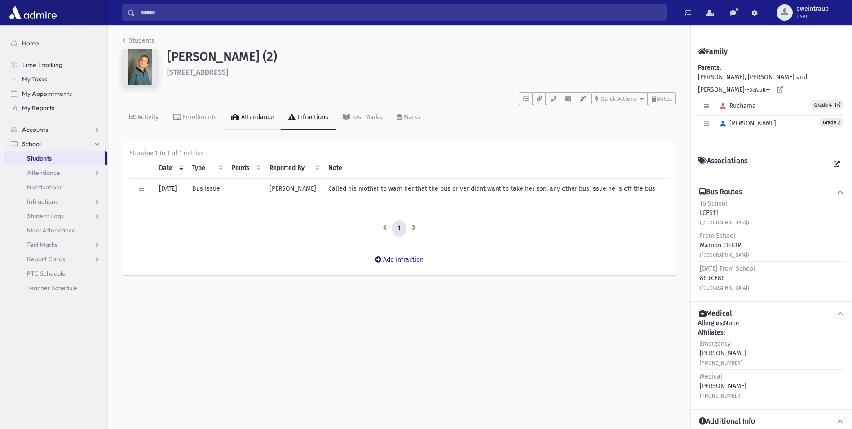
click at [251, 120] on div "Attendance" at bounding box center [256, 117] width 35 height 8
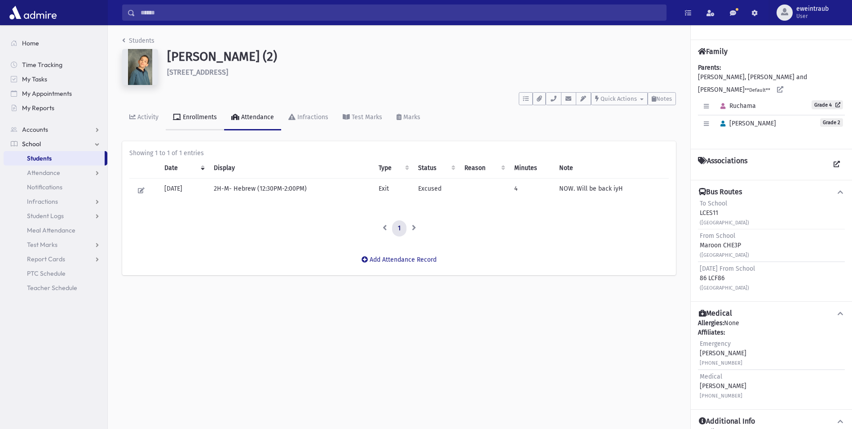
click at [204, 118] on div "Enrollments" at bounding box center [199, 117] width 36 height 8
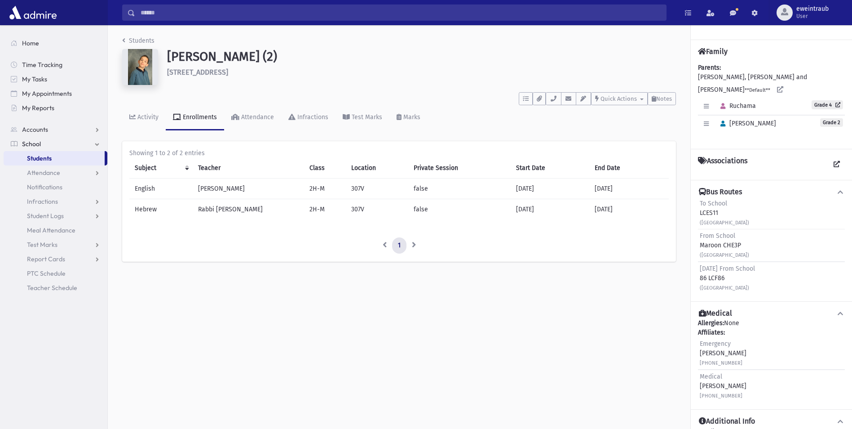
click at [117, 48] on div "Students [PERSON_NAME] (2) [STREET_ADDRESS] **** To Do's No open tasks Show Lis…" at bounding box center [399, 153] width 583 height 256
drag, startPoint x: 126, startPoint y: 46, endPoint x: 125, endPoint y: 39, distance: 6.8
click at [126, 45] on nav "Students" at bounding box center [138, 42] width 32 height 13
click at [123, 44] on li "Students" at bounding box center [138, 40] width 32 height 9
click at [124, 40] on icon "breadcrumb" at bounding box center [123, 40] width 3 height 6
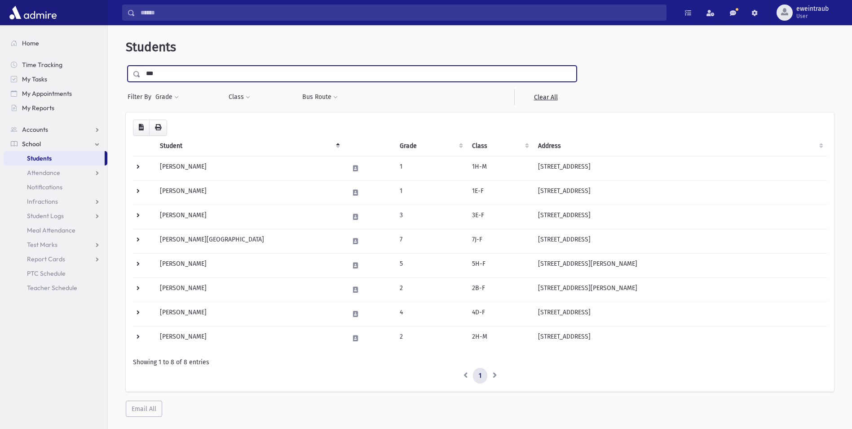
drag, startPoint x: 166, startPoint y: 80, endPoint x: 127, endPoint y: 81, distance: 38.7
click at [127, 81] on div "*** Filter By Grade * * * * * * * * * * Filter Class ** ** **** *** ** **** ****" at bounding box center [352, 86] width 453 height 40
click at [126, 66] on input "submit" at bounding box center [138, 72] width 25 height 12
type input "****"
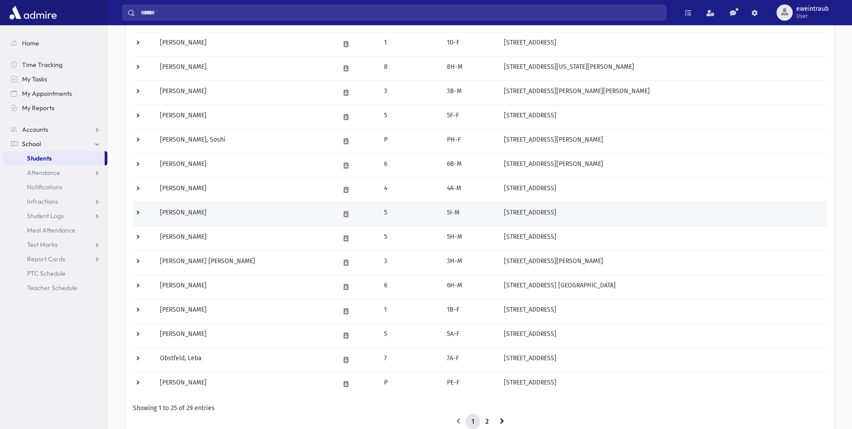
scroll to position [431, 0]
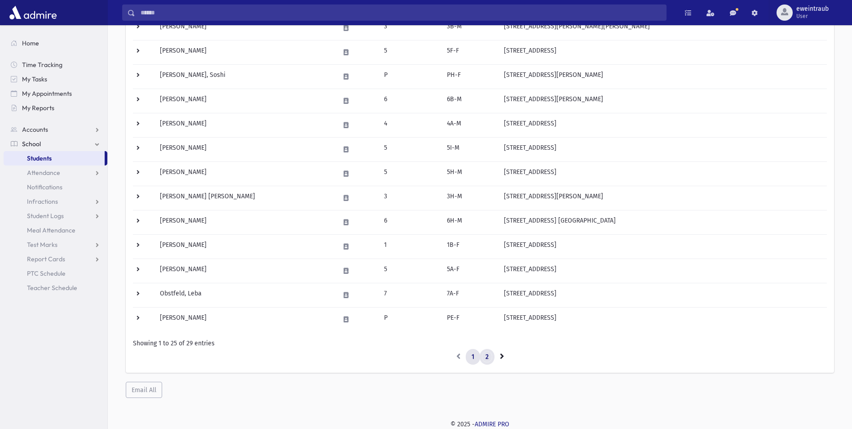
click at [483, 355] on link "2" at bounding box center [487, 357] width 15 height 16
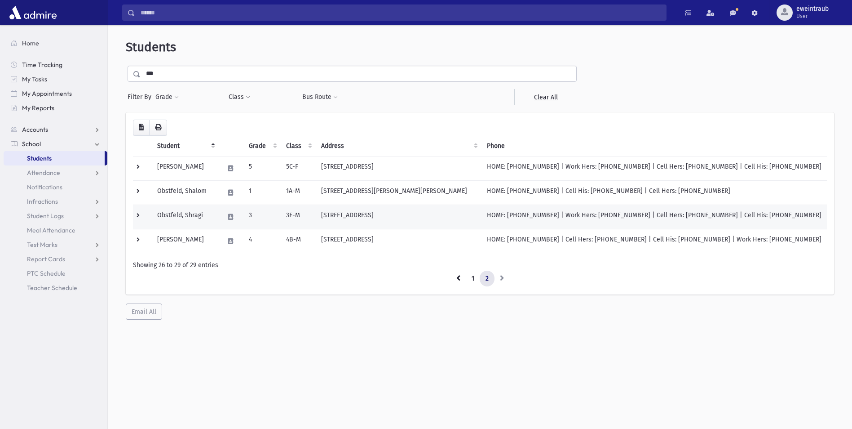
click at [179, 214] on td "Obstfeld, Shragi" at bounding box center [185, 216] width 67 height 24
drag, startPoint x: 179, startPoint y: 214, endPoint x: 129, endPoint y: 215, distance: 49.9
click at [125, 212] on div "Students *** Filter By Grade * * * * * * * * * * Filter Class ** ** ***" at bounding box center [479, 179] width 737 height 301
click at [137, 216] on td at bounding box center [142, 216] width 19 height 24
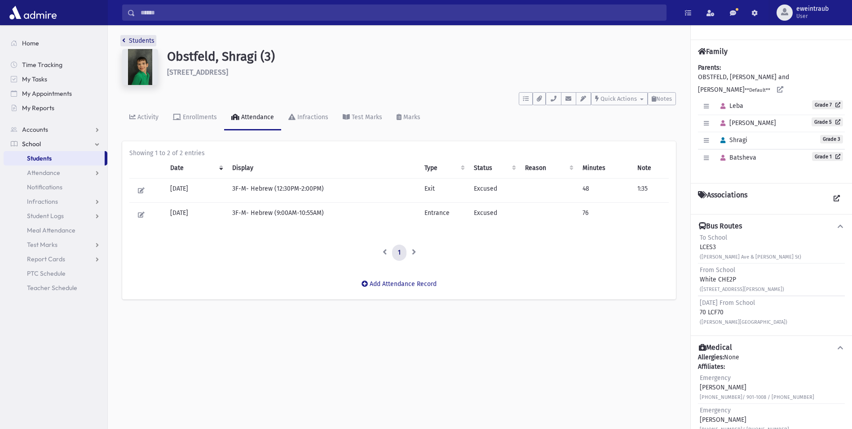
click at [124, 40] on icon "breadcrumb" at bounding box center [123, 40] width 3 height 6
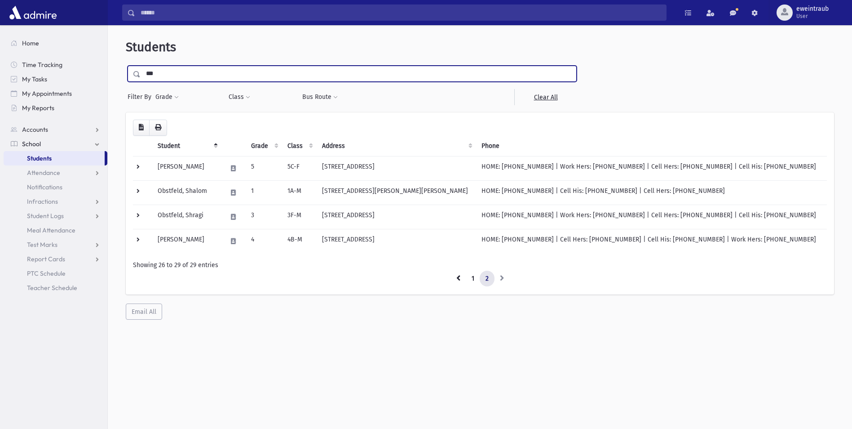
drag, startPoint x: 168, startPoint y: 76, endPoint x: 143, endPoint y: 74, distance: 24.8
click at [143, 74] on input "***" at bounding box center [359, 74] width 436 height 16
click at [137, 218] on td at bounding box center [142, 216] width 19 height 24
